Goal: Task Accomplishment & Management: Complete application form

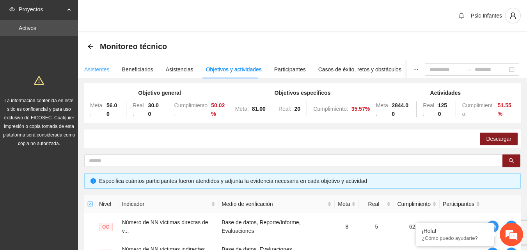
click at [102, 74] on div "Asistentes" at bounding box center [96, 69] width 25 height 18
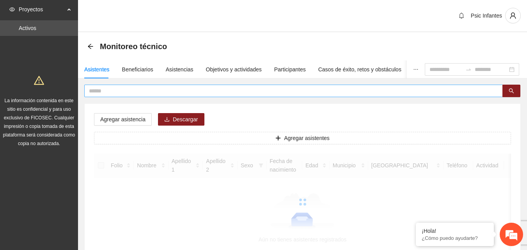
click at [115, 90] on input "text" at bounding box center [290, 91] width 403 height 9
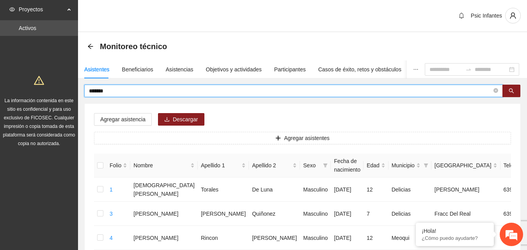
type input "*******"
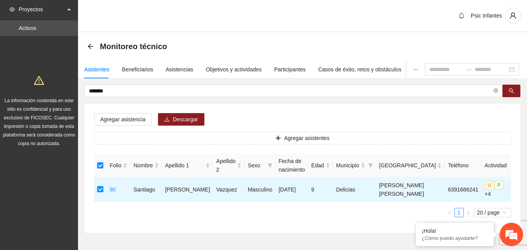
click at [273, 104] on div "Agregar asistencia Descargar Agregar asistentes Folio Nombre Apellido 1 Apellid…" at bounding box center [303, 168] width 436 height 129
click at [508, 96] on button "button" at bounding box center [511, 91] width 18 height 12
click at [127, 118] on span "Agregar asistencia" at bounding box center [122, 119] width 45 height 9
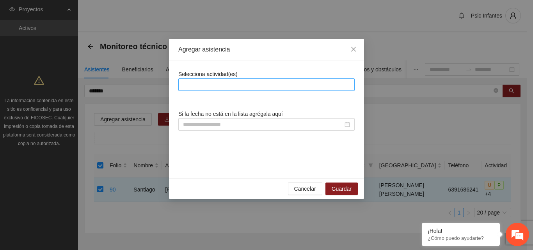
click at [201, 80] on div at bounding box center [266, 84] width 176 height 12
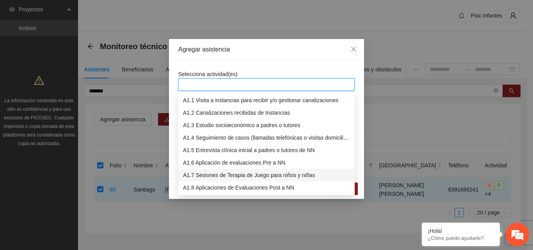
click at [275, 176] on div "A1.7 Sesiones de Terapia de Juego para niños y niñas" at bounding box center [266, 175] width 167 height 9
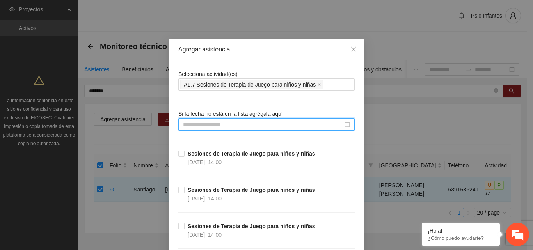
click at [199, 124] on input at bounding box center [263, 124] width 160 height 9
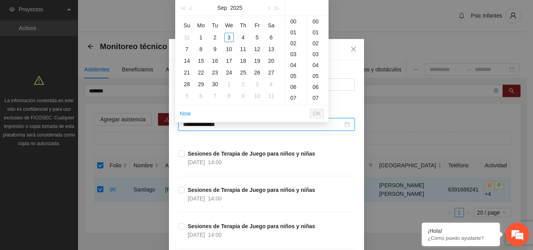
type input "**********"
click at [230, 38] on div "3" at bounding box center [228, 37] width 9 height 9
click at [315, 24] on div "00" at bounding box center [317, 21] width 21 height 11
type input "**********"
click at [317, 111] on span "OK" at bounding box center [317, 113] width 8 height 9
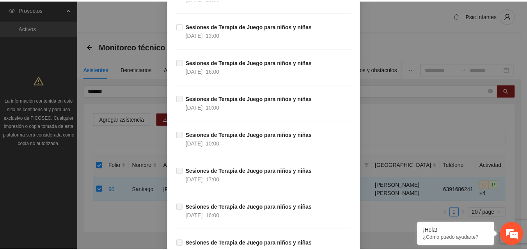
scroll to position [6811, 0]
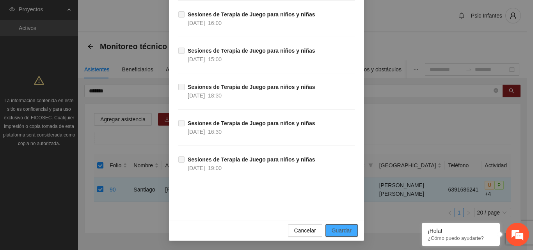
click at [331, 233] on span "Guardar" at bounding box center [341, 230] width 20 height 9
